Goal: Transaction & Acquisition: Purchase product/service

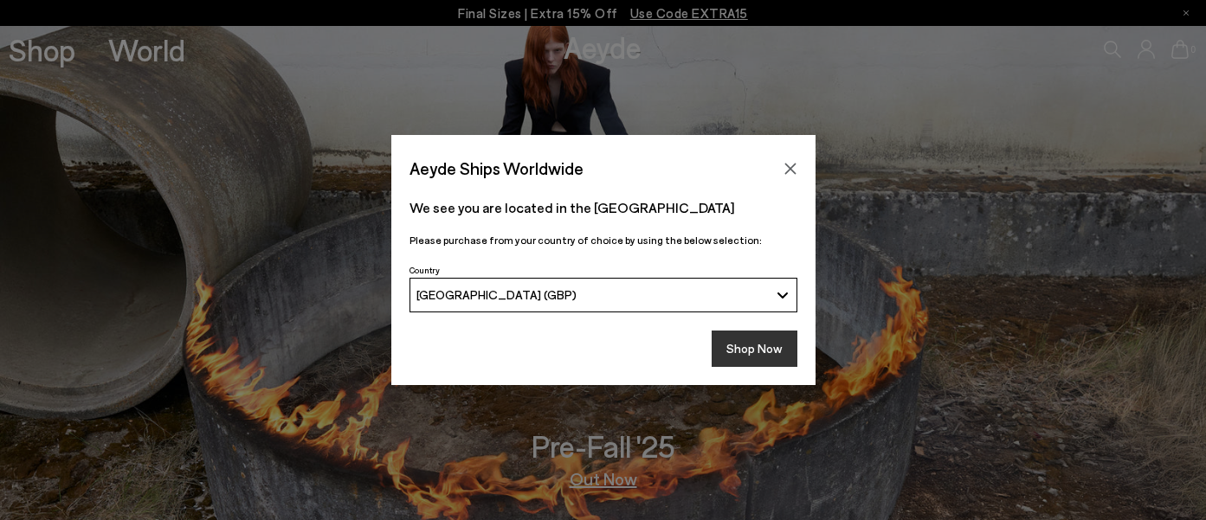
click at [749, 341] on button "Shop Now" at bounding box center [754, 349] width 86 height 36
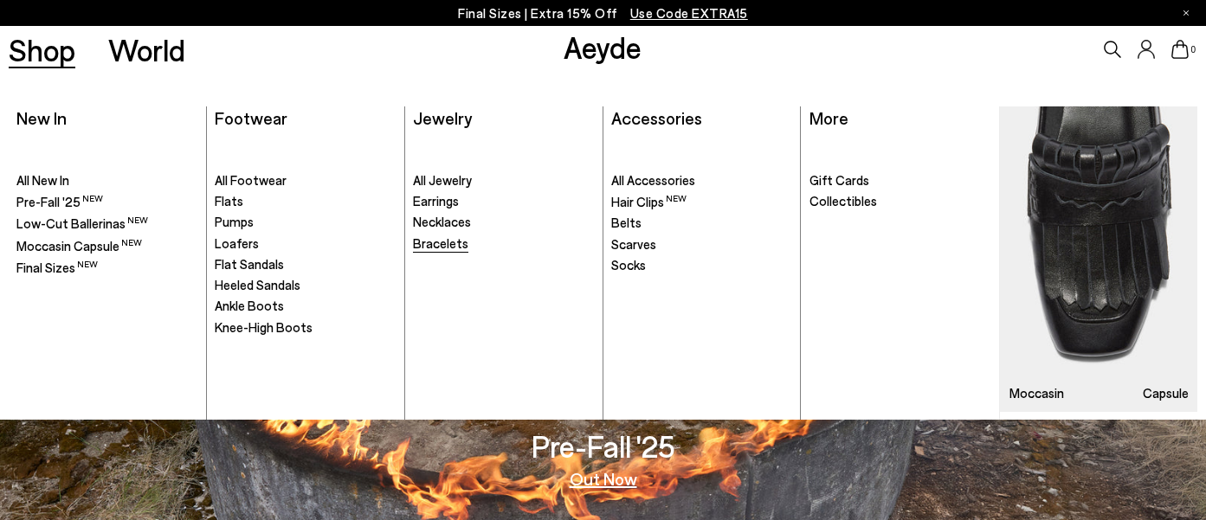
click at [422, 241] on span "Bracelets" at bounding box center [440, 243] width 55 height 16
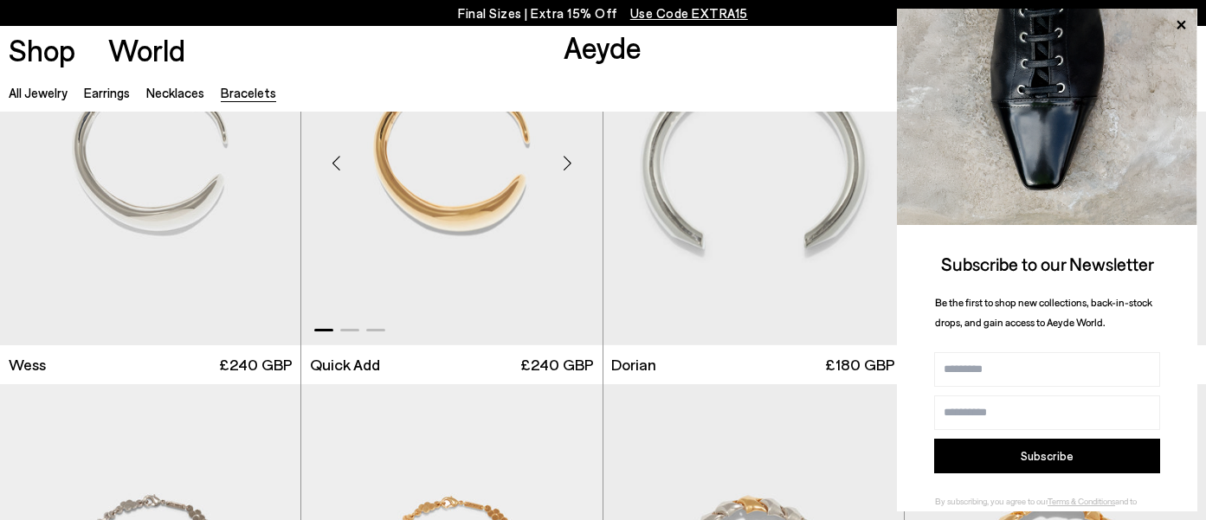
scroll to position [145, 0]
click at [1182, 25] on icon at bounding box center [1180, 25] width 9 height 9
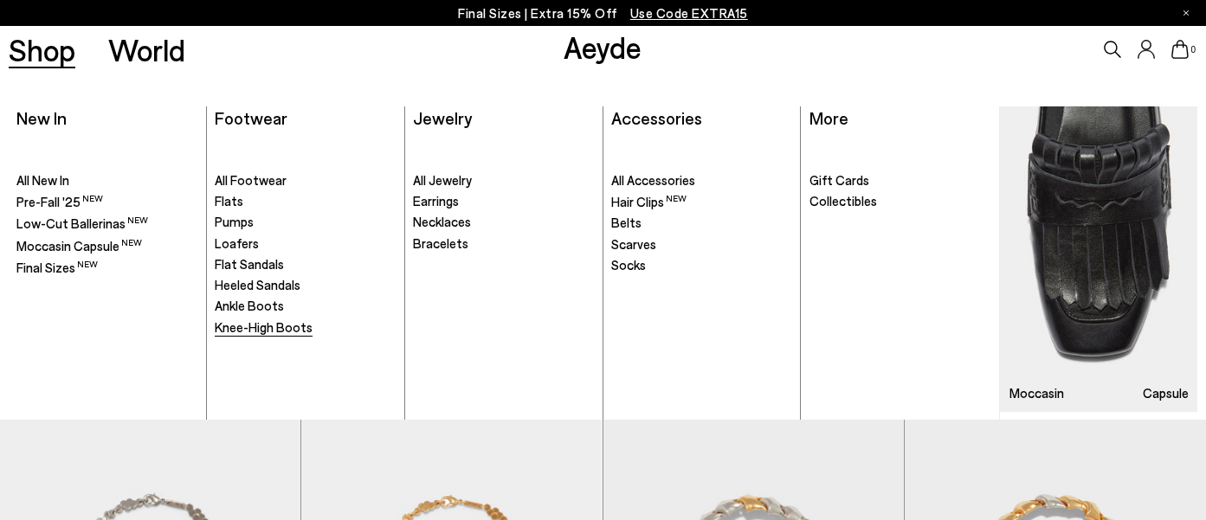
click at [247, 332] on span "Knee-High Boots" at bounding box center [264, 327] width 98 height 16
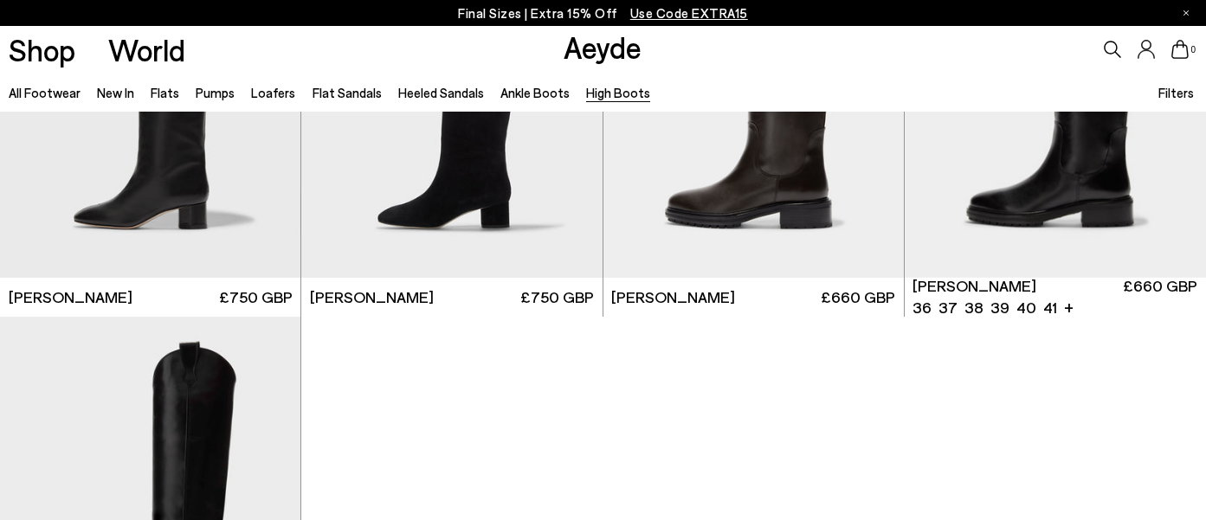
scroll to position [627, 0]
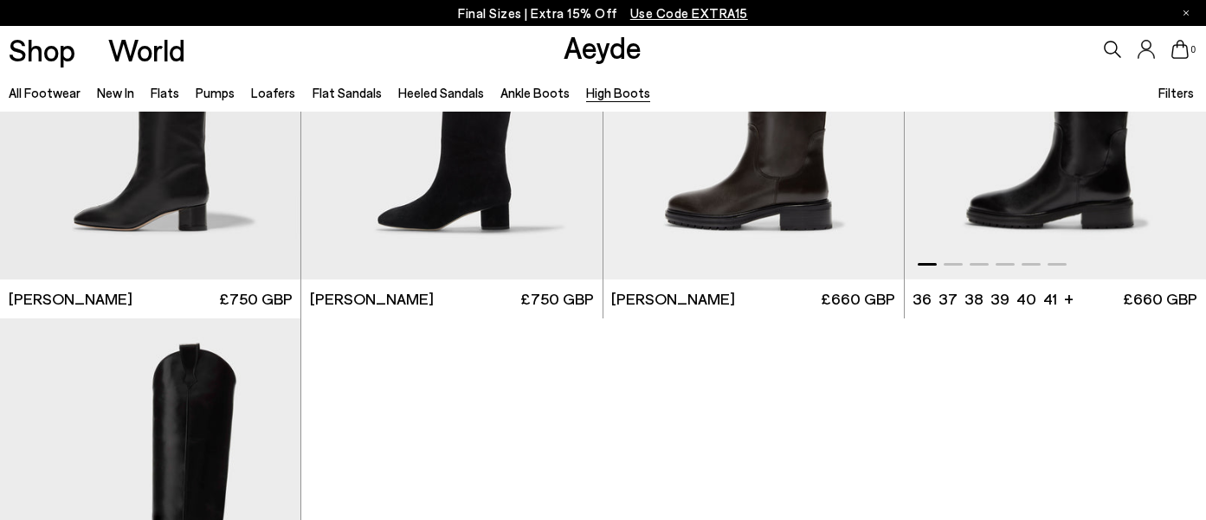
click at [1040, 185] on img "1 / 6" at bounding box center [1054, 90] width 301 height 378
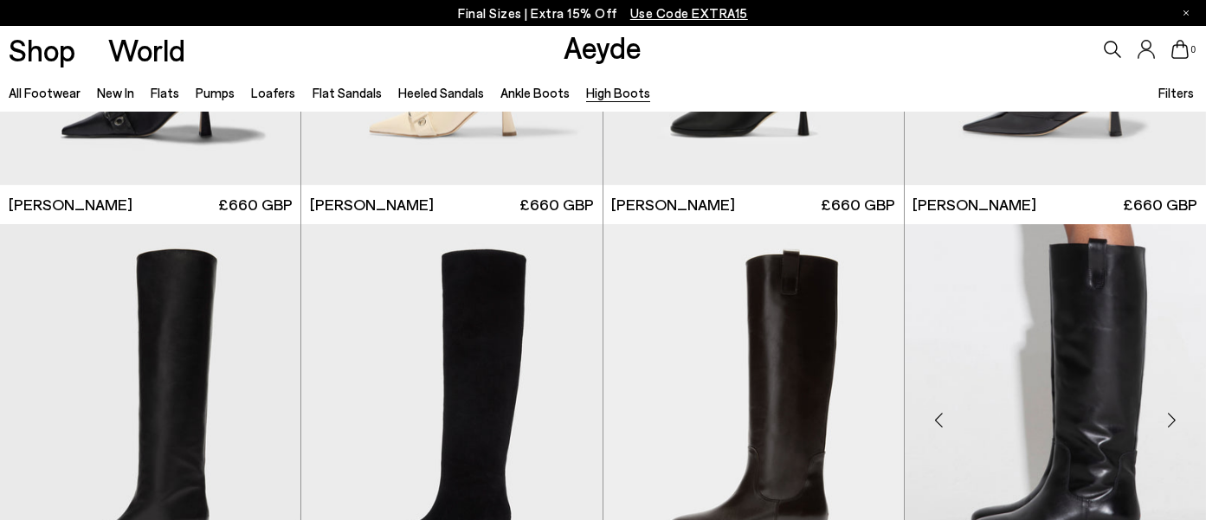
scroll to position [306, 0]
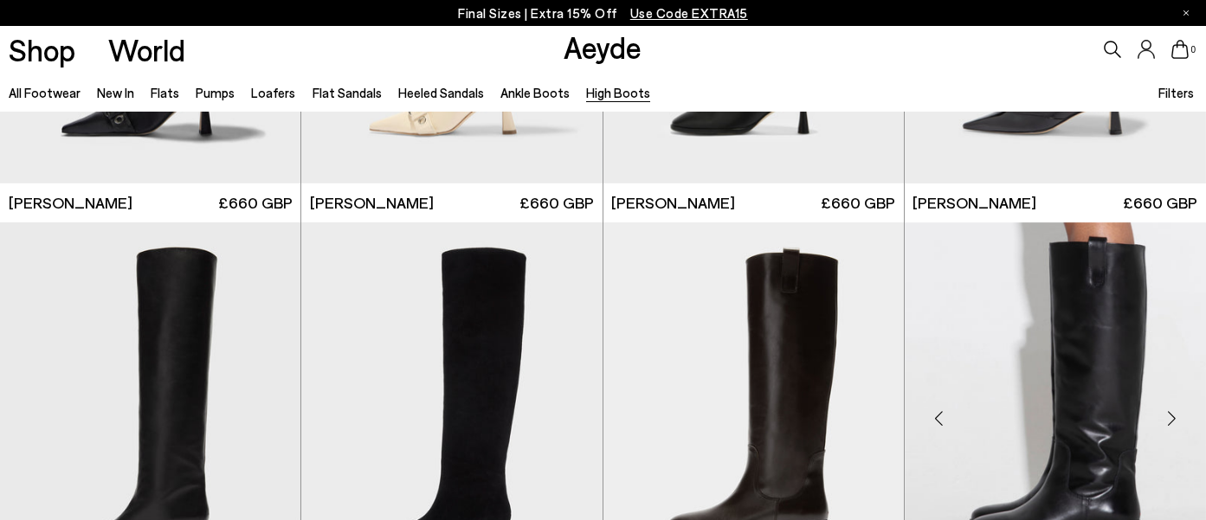
click at [1173, 423] on div "Next slide" at bounding box center [1171, 418] width 52 height 52
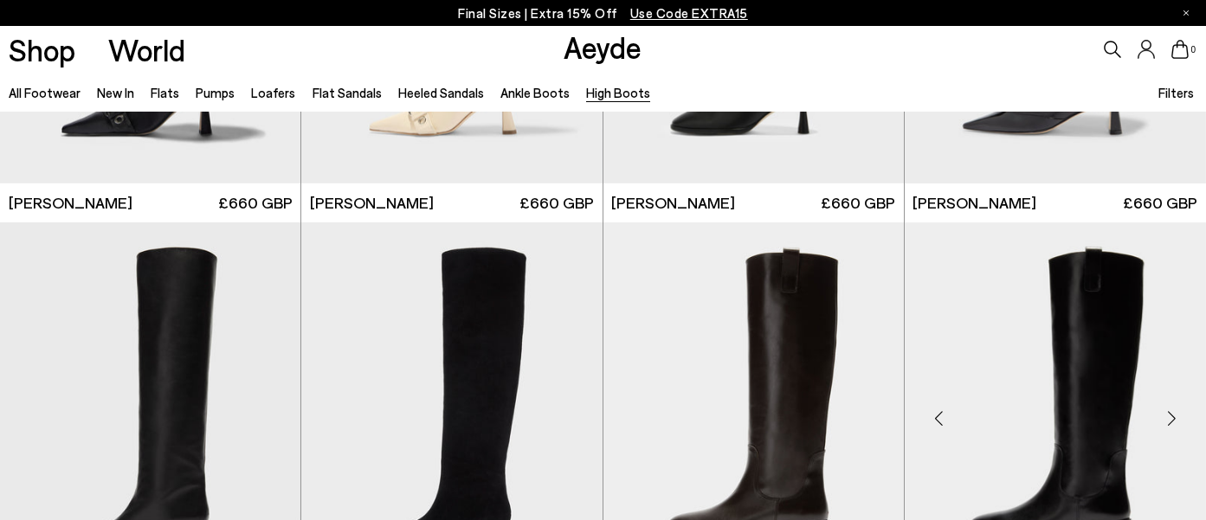
click at [1173, 423] on div "Next slide" at bounding box center [1171, 418] width 52 height 52
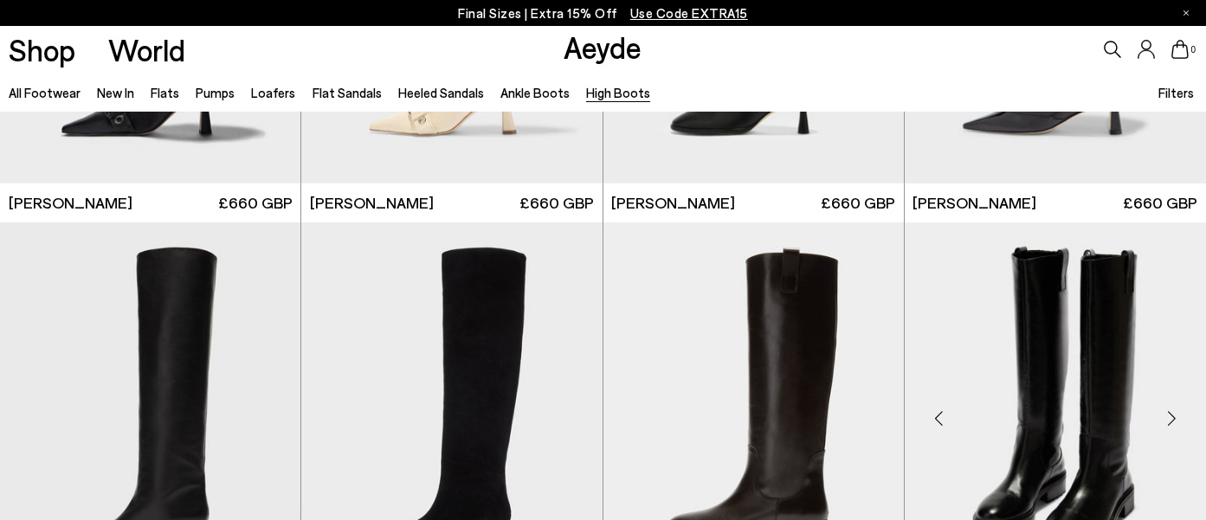
click at [1173, 423] on div "Next slide" at bounding box center [1171, 418] width 52 height 52
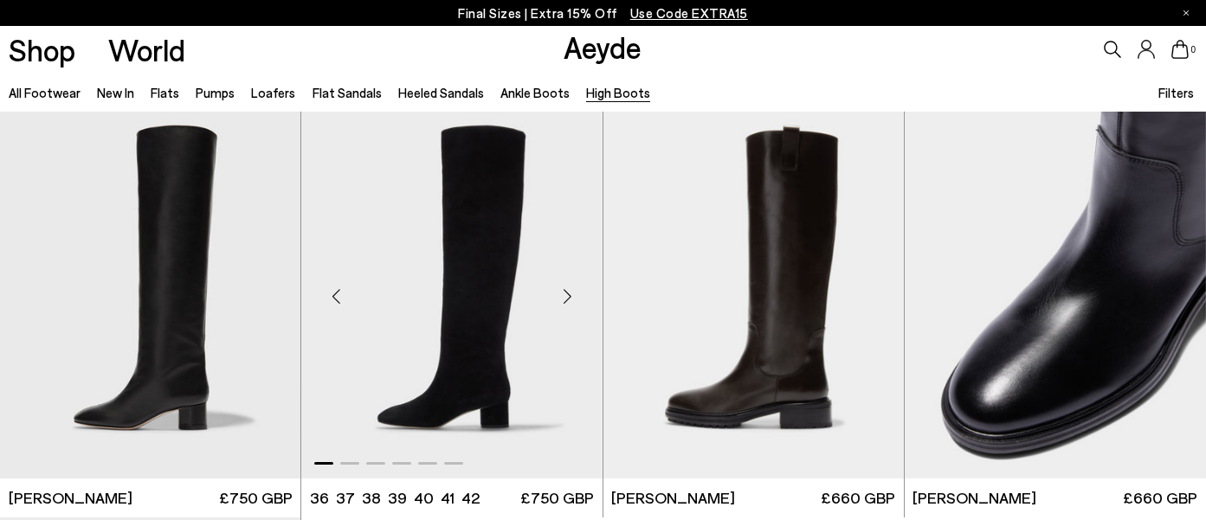
scroll to position [0, 0]
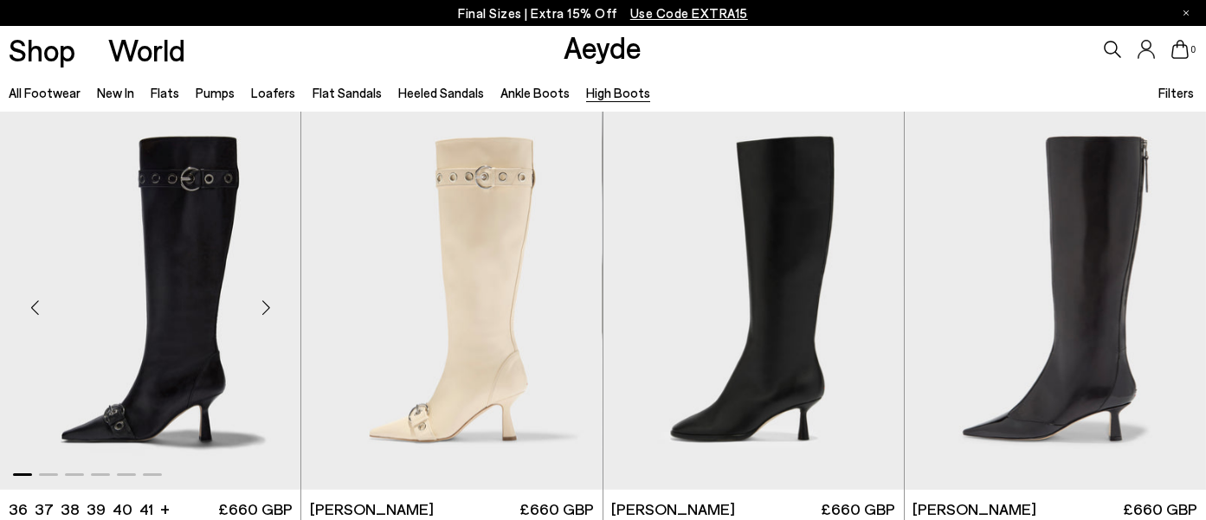
click at [266, 301] on div "Next slide" at bounding box center [266, 308] width 52 height 52
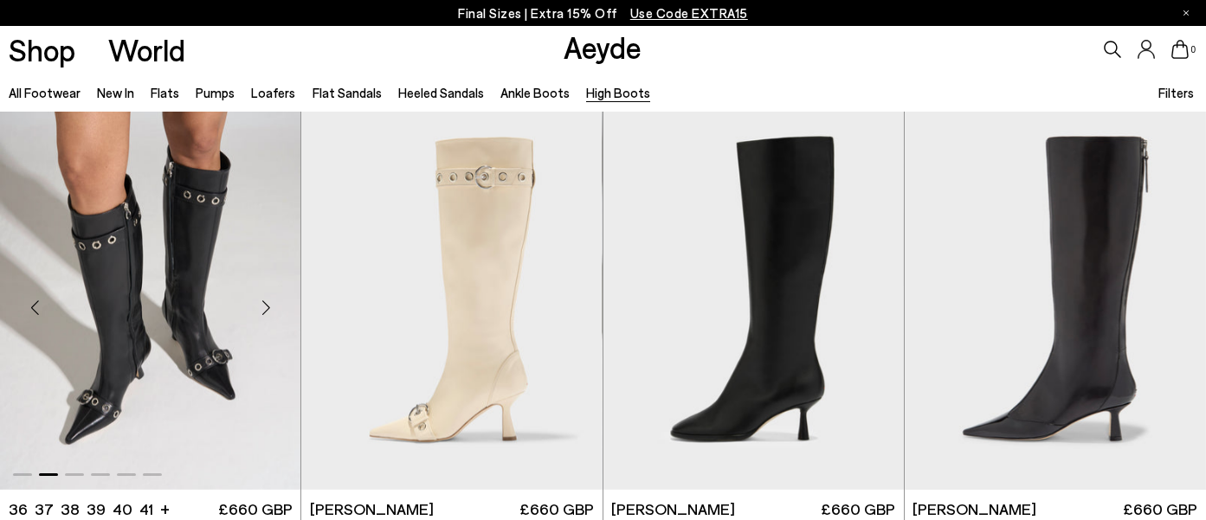
click at [266, 301] on div "Next slide" at bounding box center [266, 308] width 52 height 52
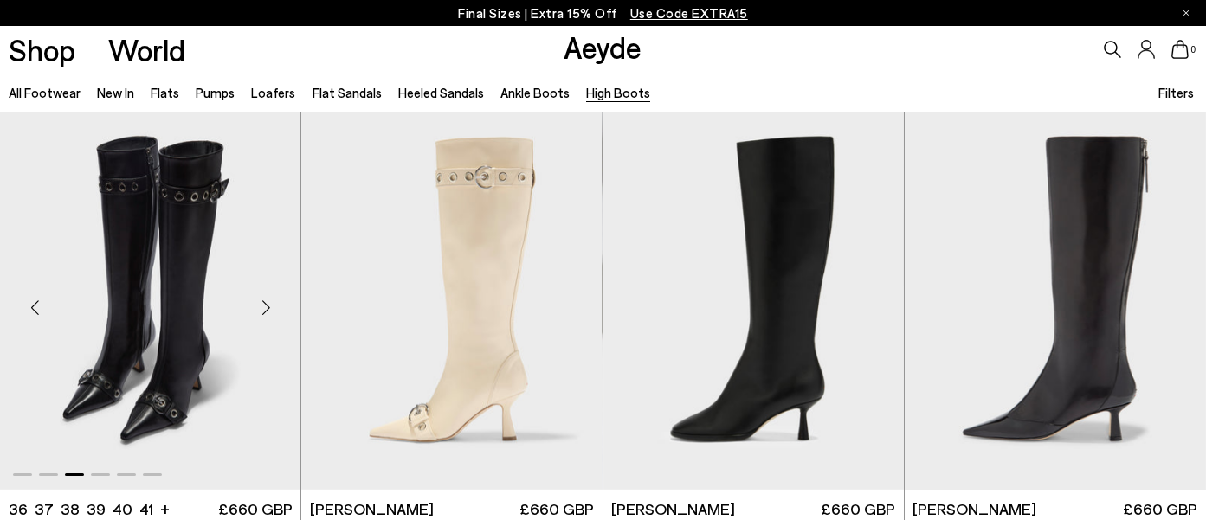
click at [266, 301] on div "Next slide" at bounding box center [266, 308] width 52 height 52
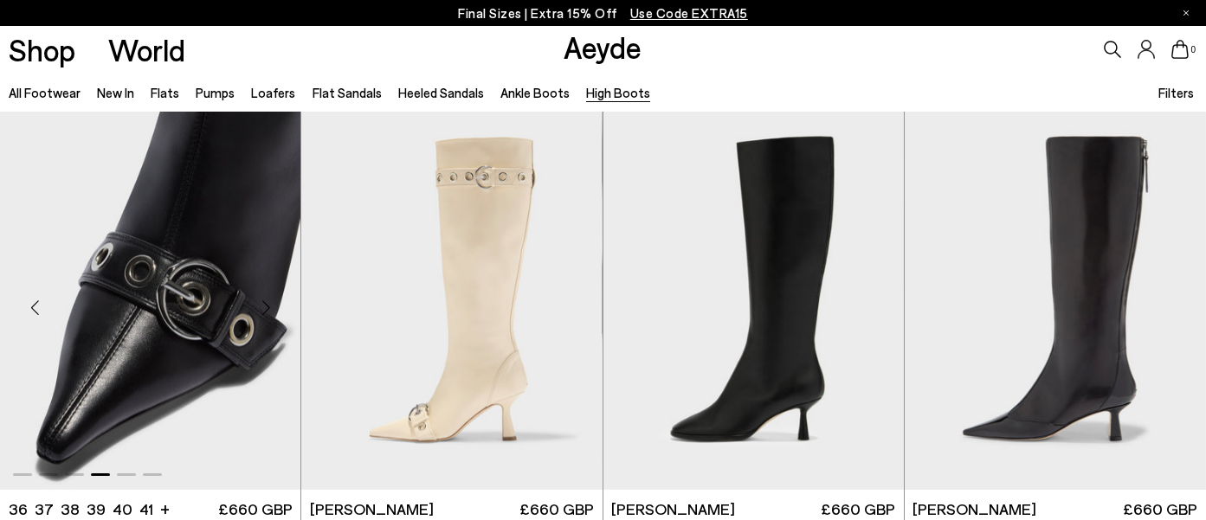
click at [266, 301] on div "Next slide" at bounding box center [266, 308] width 52 height 52
